Goal: Information Seeking & Learning: Find contact information

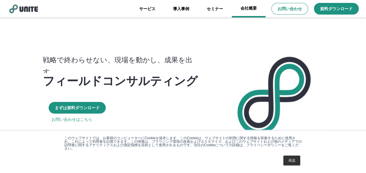
drag, startPoint x: 247, startPoint y: 10, endPoint x: 240, endPoint y: 12, distance: 6.5
click at [247, 10] on link "会社概要" at bounding box center [249, 8] width 34 height 17
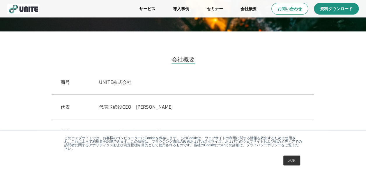
scroll to position [117, 0]
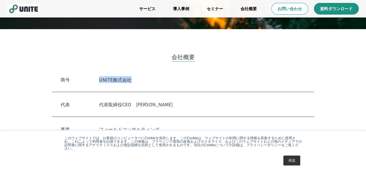
drag, startPoint x: 103, startPoint y: 78, endPoint x: 145, endPoint y: 79, distance: 42.3
click at [145, 79] on p "UNITE株式会社" at bounding box center [202, 79] width 207 height 7
copy p "UNITE株式会社"
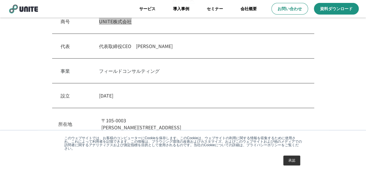
scroll to position [204, 0]
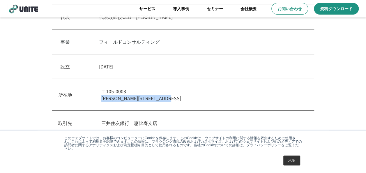
drag, startPoint x: 103, startPoint y: 96, endPoint x: 215, endPoint y: 103, distance: 113.0
click at [215, 103] on div "所在地 [STREET_ADDRESS][PERSON_NAME]内幸町" at bounding box center [183, 95] width 262 height 32
copy p "[PERSON_NAME][STREET_ADDRESS]"
